Goal: Information Seeking & Learning: Check status

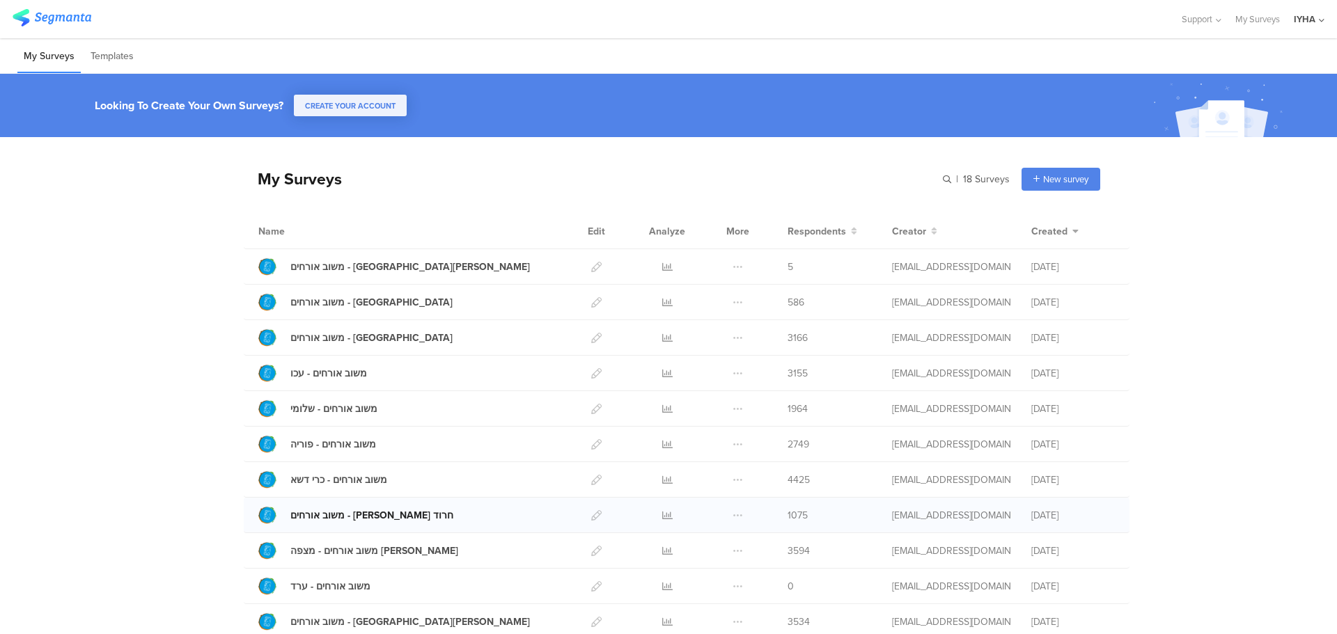
click at [361, 513] on div "משוב אורחים - [PERSON_NAME] חרוד" at bounding box center [371, 515] width 163 height 15
click at [662, 519] on icon at bounding box center [667, 515] width 10 height 10
click at [795, 517] on span "1075" at bounding box center [798, 515] width 20 height 15
click at [663, 515] on icon at bounding box center [667, 515] width 10 height 10
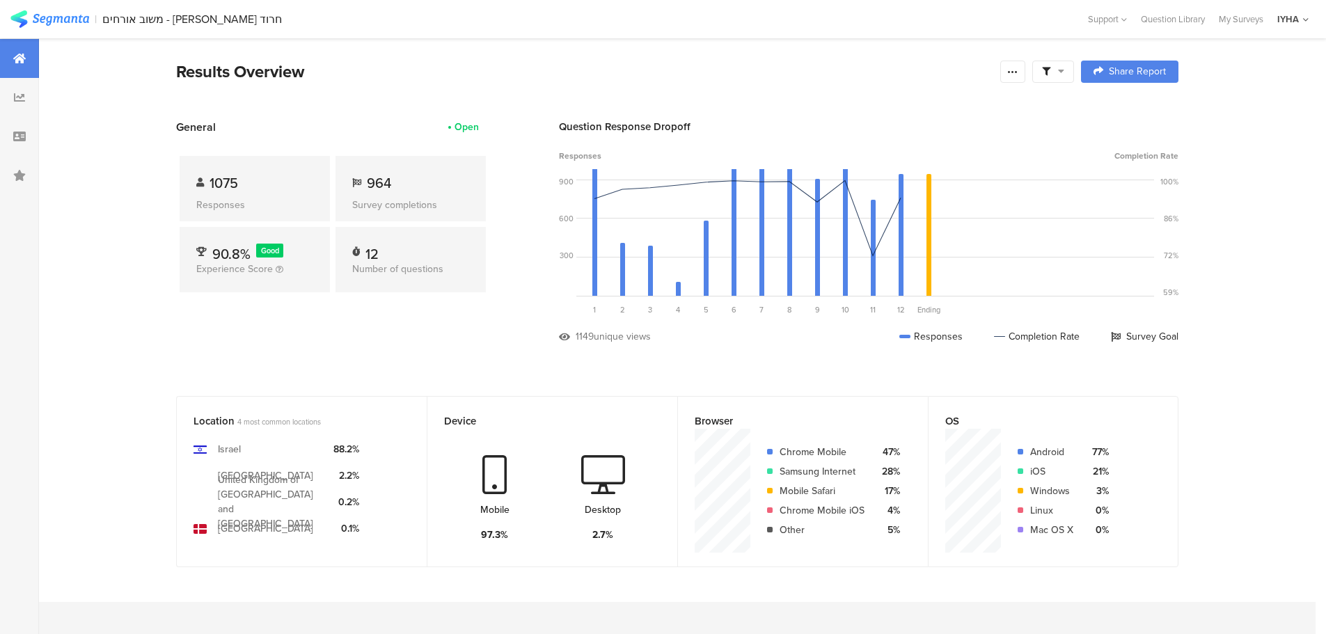
click at [1065, 67] on icon at bounding box center [1061, 71] width 6 height 10
click at [1067, 65] on div at bounding box center [1054, 72] width 42 height 22
click at [1019, 70] on icon at bounding box center [1013, 71] width 11 height 11
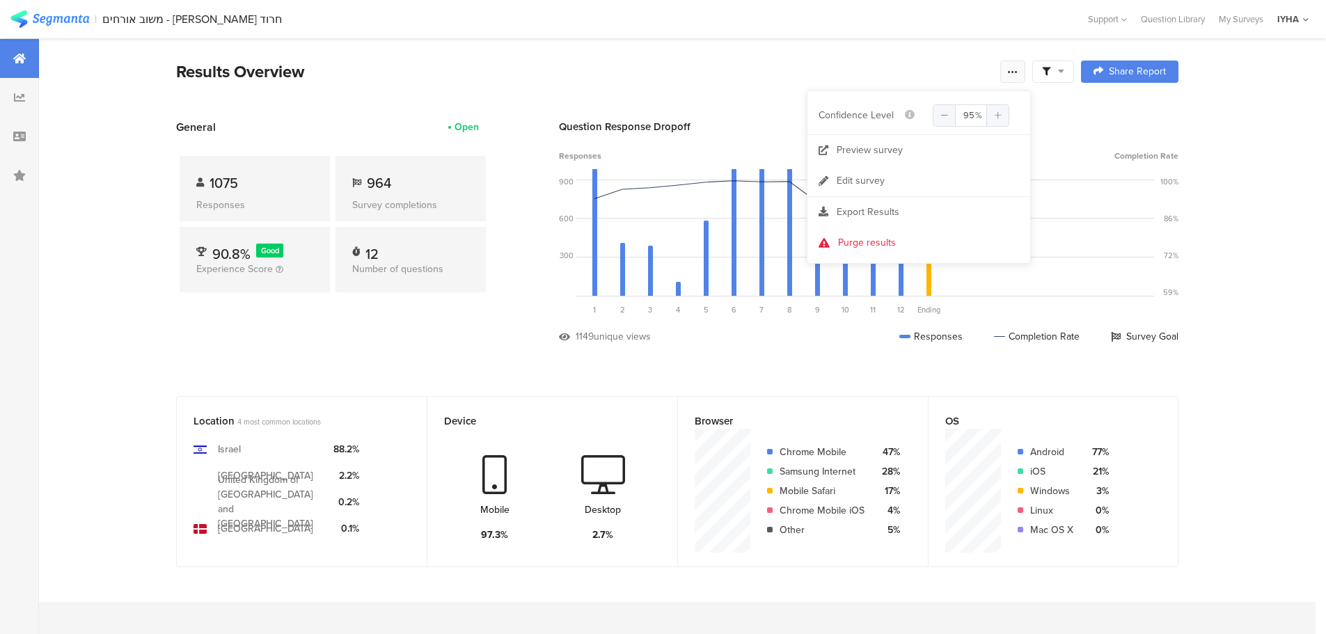
click at [1019, 69] on icon at bounding box center [1013, 71] width 11 height 11
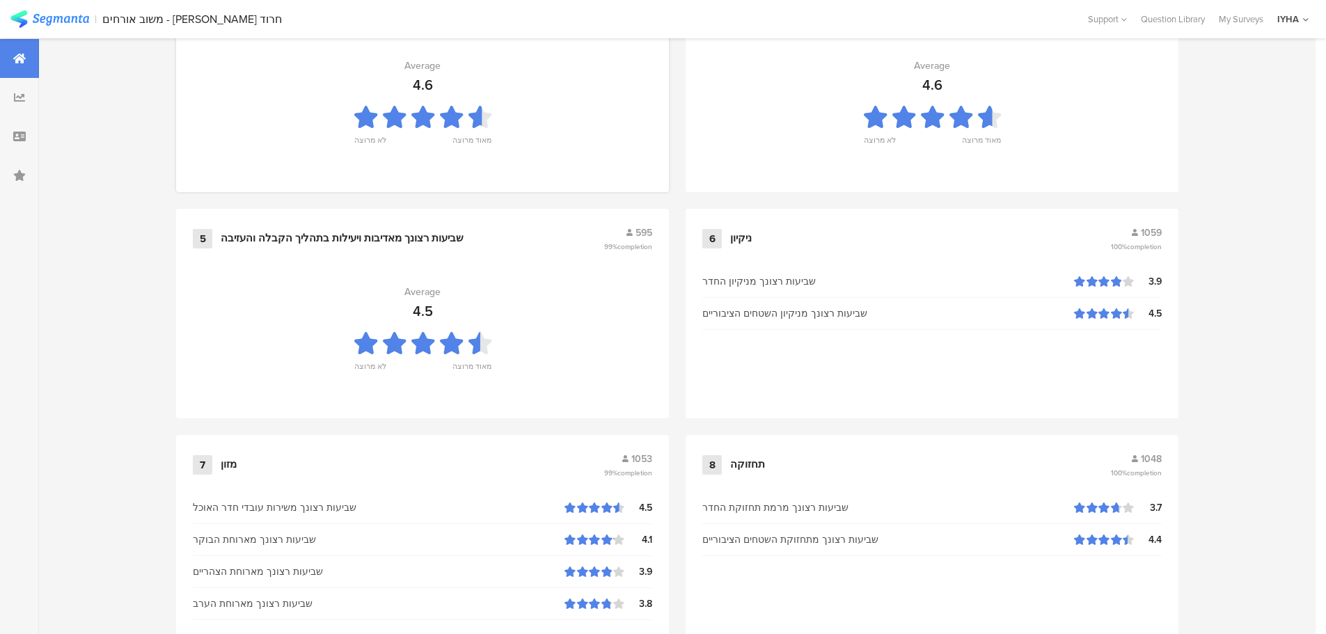
scroll to position [1044, 0]
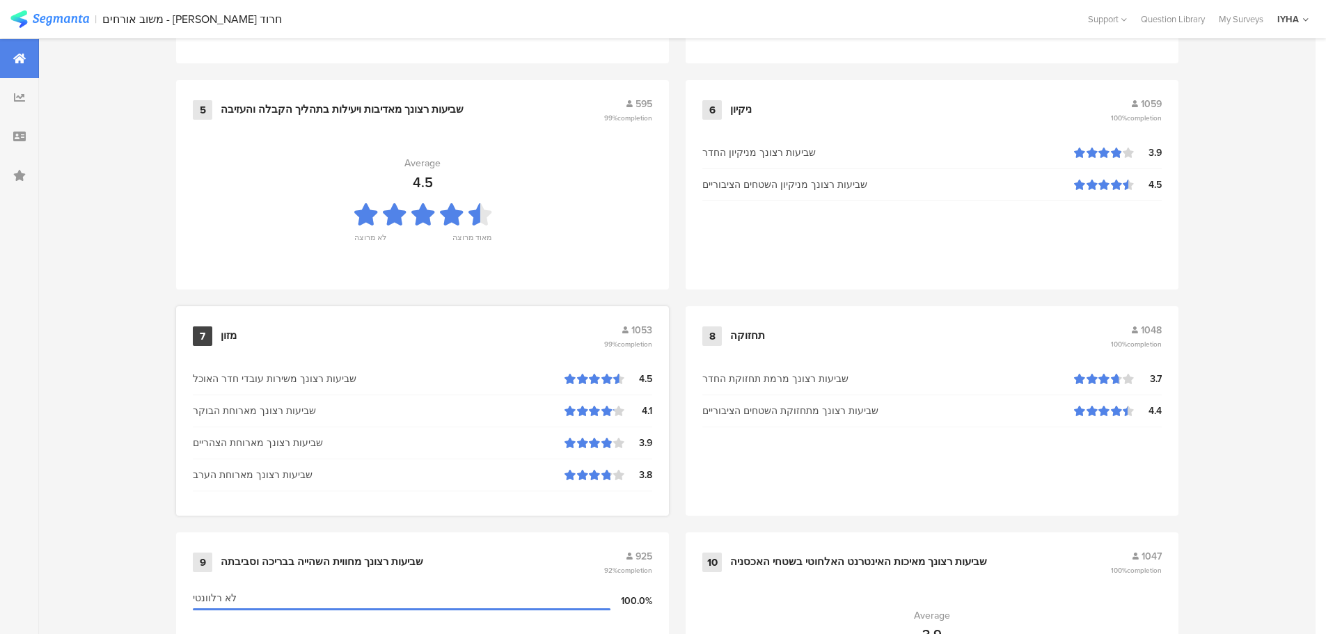
click at [641, 329] on span "1053" at bounding box center [642, 330] width 21 height 15
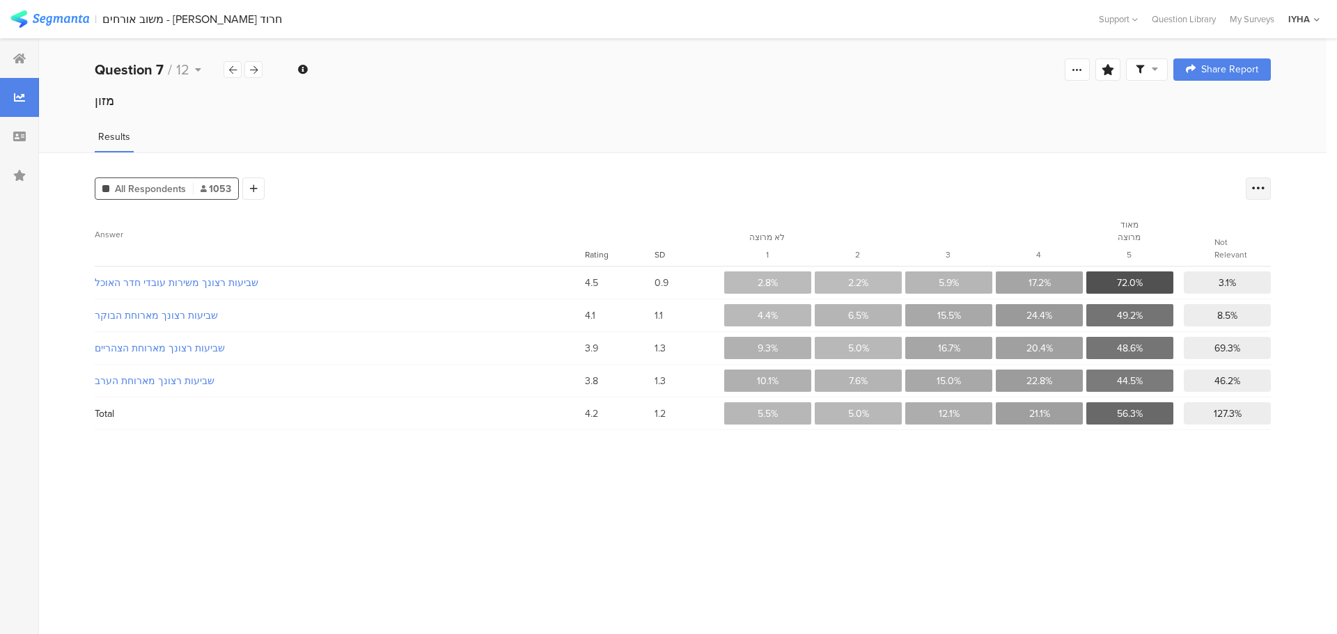
click at [1255, 182] on icon at bounding box center [1258, 189] width 14 height 14
click at [950, 177] on div "All Respondents 1053 Add Segment" at bounding box center [667, 186] width 1144 height 28
click at [765, 283] on span "2.8%" at bounding box center [768, 283] width 20 height 15
click at [222, 187] on span "1053" at bounding box center [216, 189] width 31 height 15
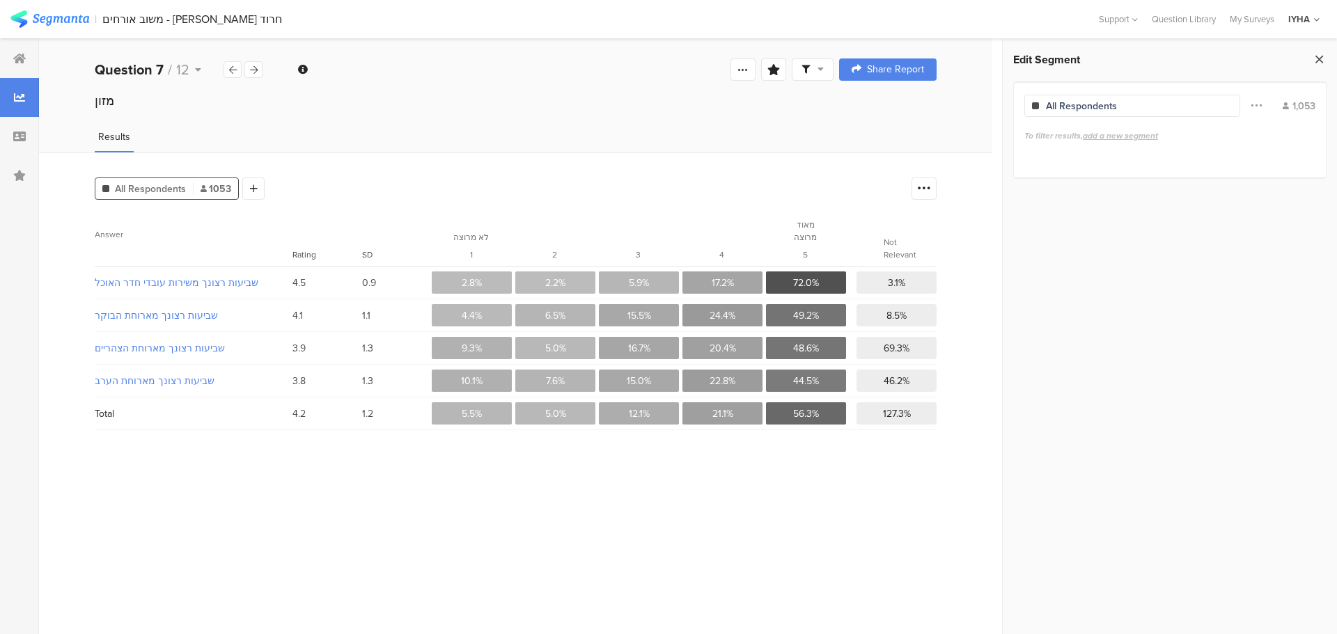
click at [1322, 61] on icon at bounding box center [1319, 58] width 15 height 19
